Goal: Task Accomplishment & Management: Manage account settings

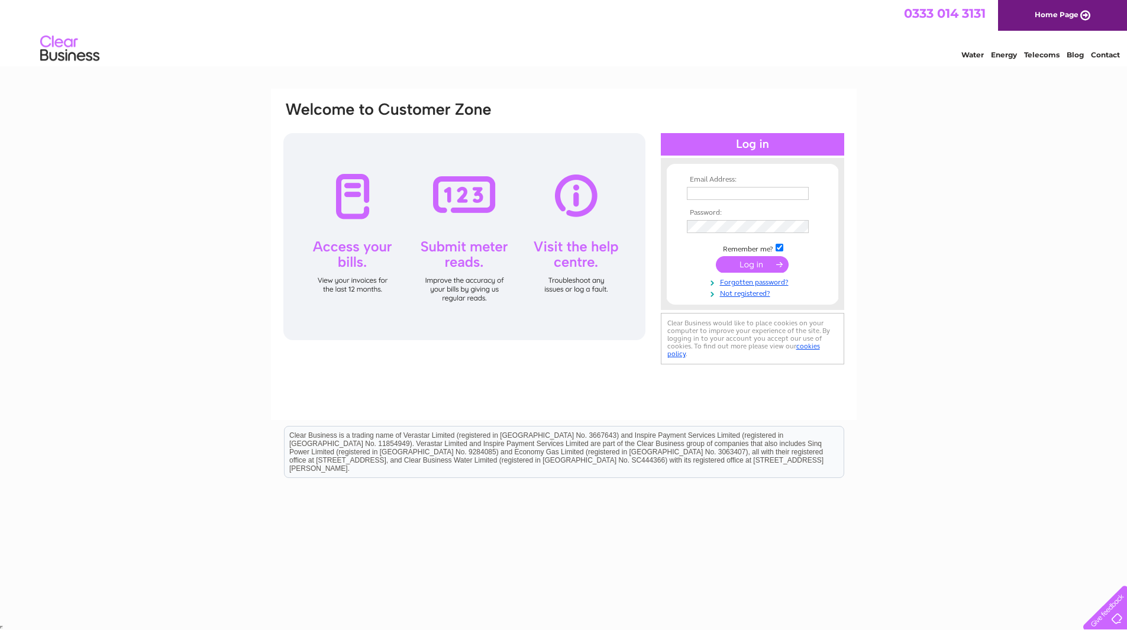
type input "ingpc@aol.com"
click at [757, 265] on input "submit" at bounding box center [752, 264] width 73 height 17
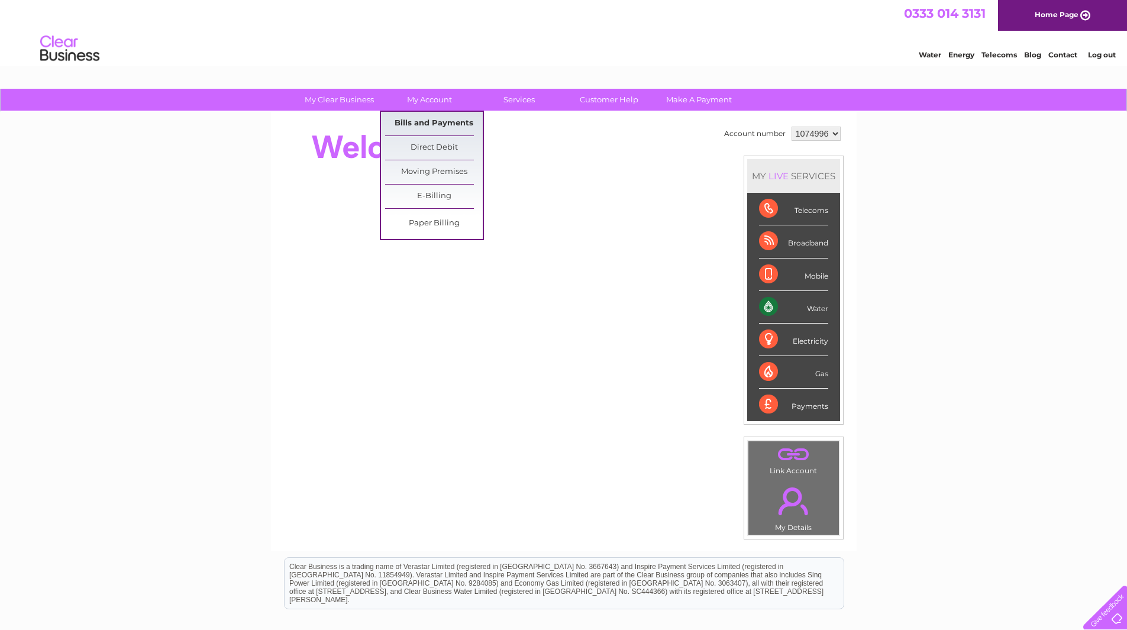
click at [436, 122] on link "Bills and Payments" at bounding box center [434, 124] width 98 height 24
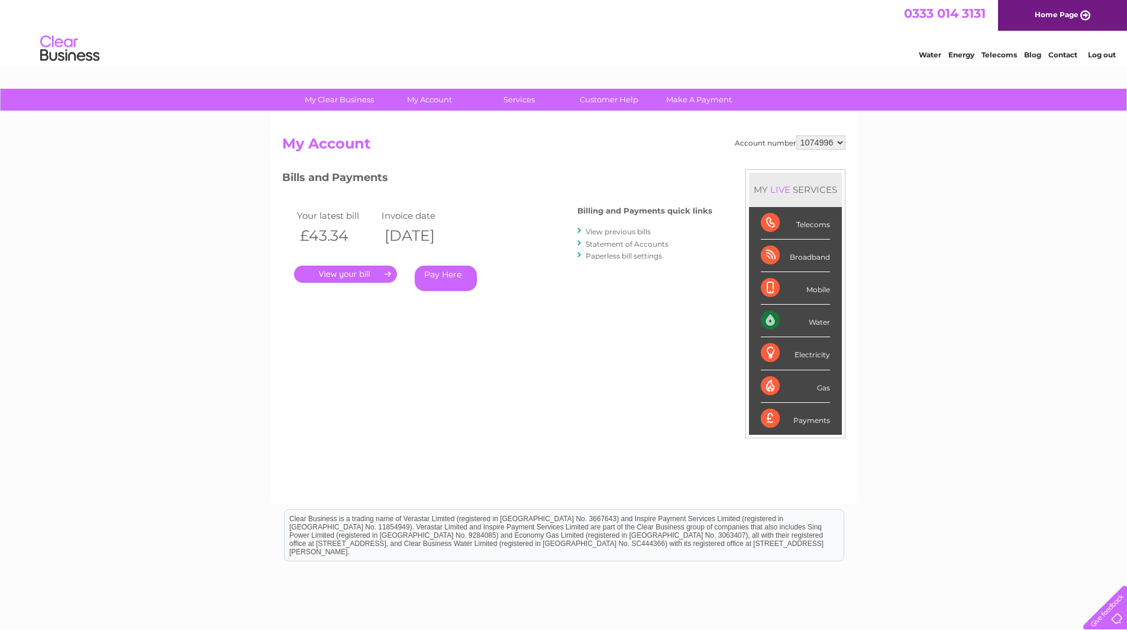
click at [368, 273] on link "." at bounding box center [345, 274] width 103 height 17
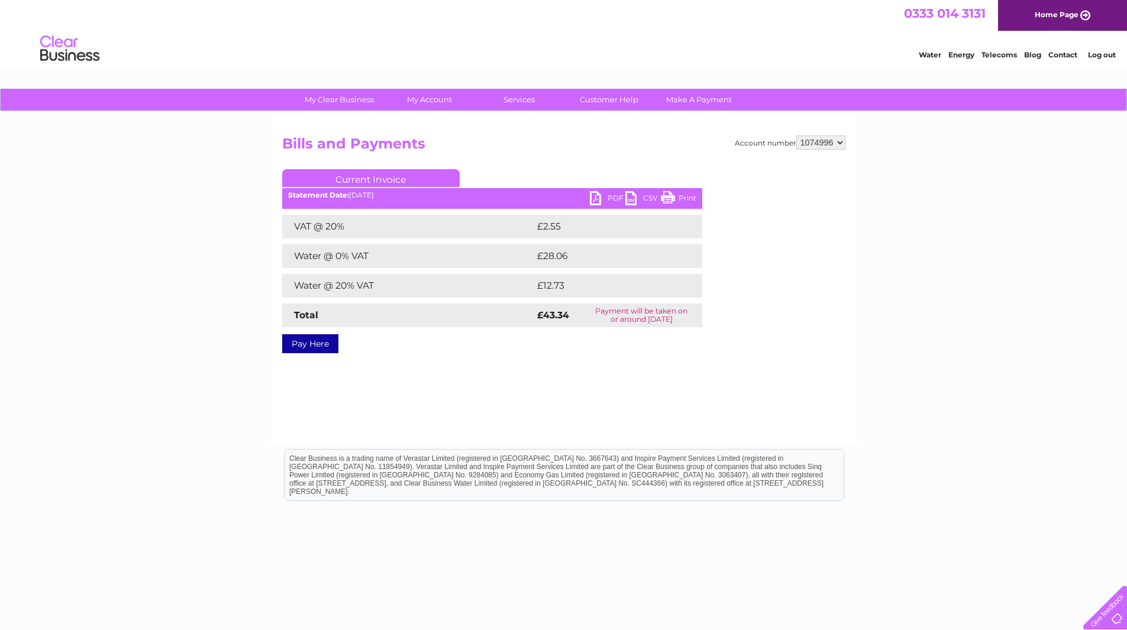
click at [596, 194] on link "PDF" at bounding box center [608, 199] width 36 height 17
click at [837, 140] on select "1074996 1074998" at bounding box center [820, 142] width 49 height 14
select select "1074998"
click at [796, 135] on select "1074996 1074998" at bounding box center [820, 142] width 49 height 14
click at [602, 196] on link "PDF" at bounding box center [608, 199] width 36 height 17
